Goal: Information Seeking & Learning: Learn about a topic

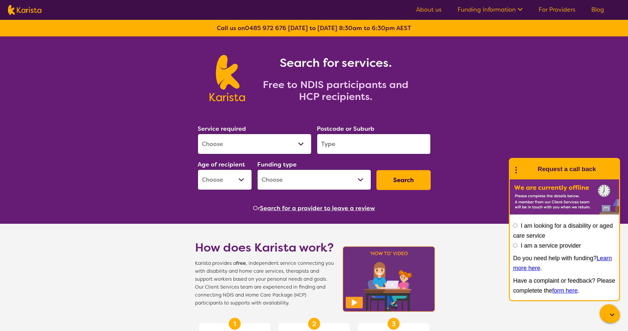
click at [301, 143] on select "Allied Health Assistant Assessment ([MEDICAL_DATA] or [MEDICAL_DATA]) Behaviour…" at bounding box center [255, 144] width 114 height 21
select select "Respite"
click at [198, 134] on select "Allied Health Assistant Assessment ([MEDICAL_DATA] or [MEDICAL_DATA]) Behaviour…" at bounding box center [255, 144] width 114 height 21
click at [354, 147] on input "search" at bounding box center [374, 144] width 114 height 21
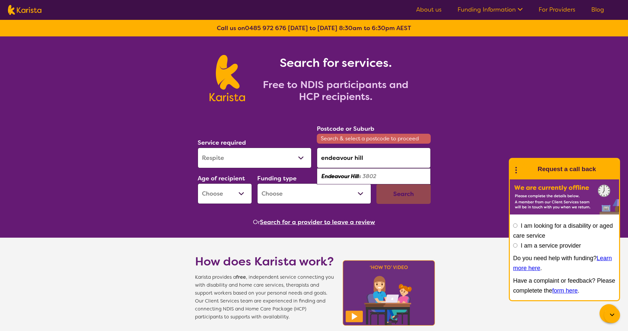
click at [351, 174] on em "Endeavour Hill" at bounding box center [339, 176] width 37 height 7
type input "3802"
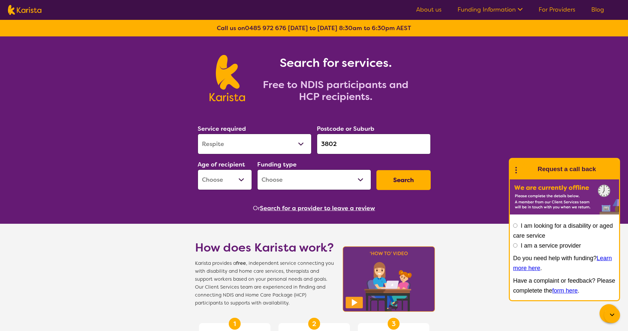
click at [242, 184] on select "Early Childhood - 0 to 9 Child - 10 to 11 Adolescent - 12 to 17 Adult - 18 to 6…" at bounding box center [225, 179] width 54 height 21
select select "AS"
click at [198, 169] on select "Early Childhood - 0 to 9 Child - 10 to 11 Adolescent - 12 to 17 Adult - 18 to 6…" at bounding box center [225, 179] width 54 height 21
click at [361, 181] on select "Home Care Package (HCP) National Disability Insurance Scheme (NDIS) I don't know" at bounding box center [314, 179] width 114 height 21
select select "NDIS"
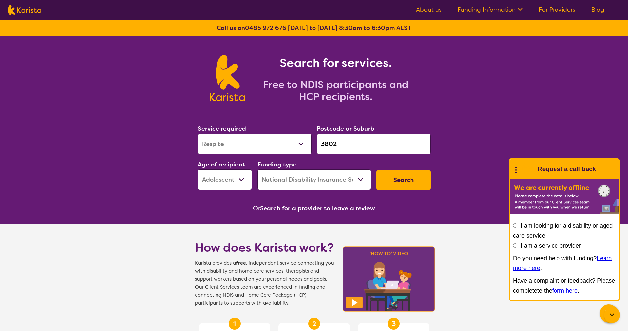
click at [257, 169] on select "Home Care Package (HCP) National Disability Insurance Scheme (NDIS) I don't know" at bounding box center [314, 179] width 114 height 21
click at [399, 182] on button "Search" at bounding box center [403, 180] width 54 height 20
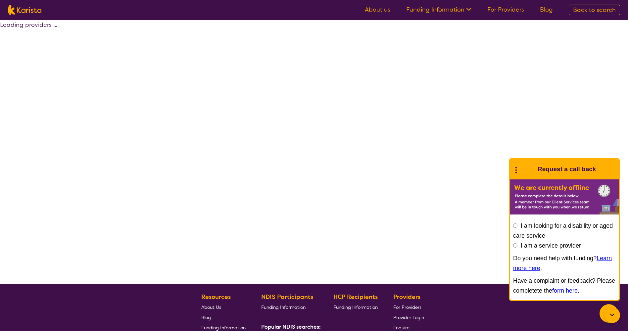
select select "by_score"
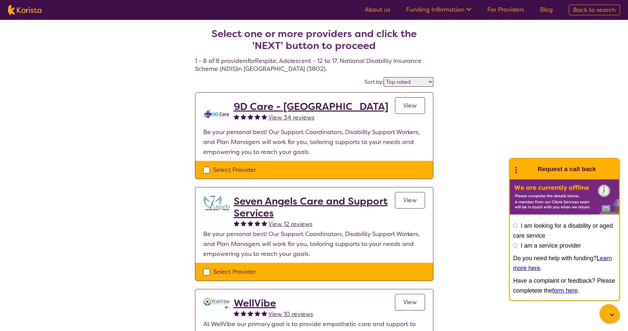
click at [246, 105] on h2 "9D Care - [GEOGRAPHIC_DATA]" at bounding box center [311, 107] width 155 height 12
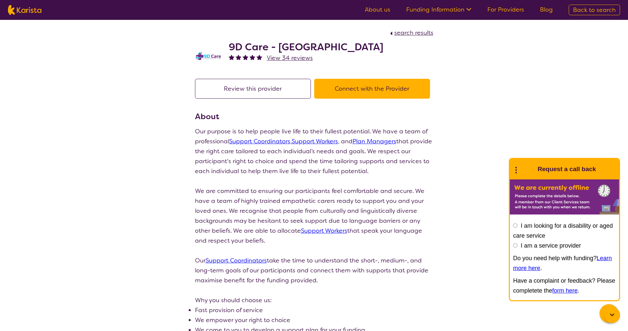
select select "by_score"
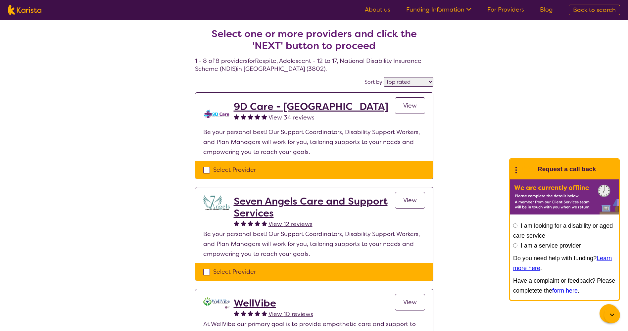
select select "Respite"
select select "AS"
select select "NDIS"
